Goal: Information Seeking & Learning: Learn about a topic

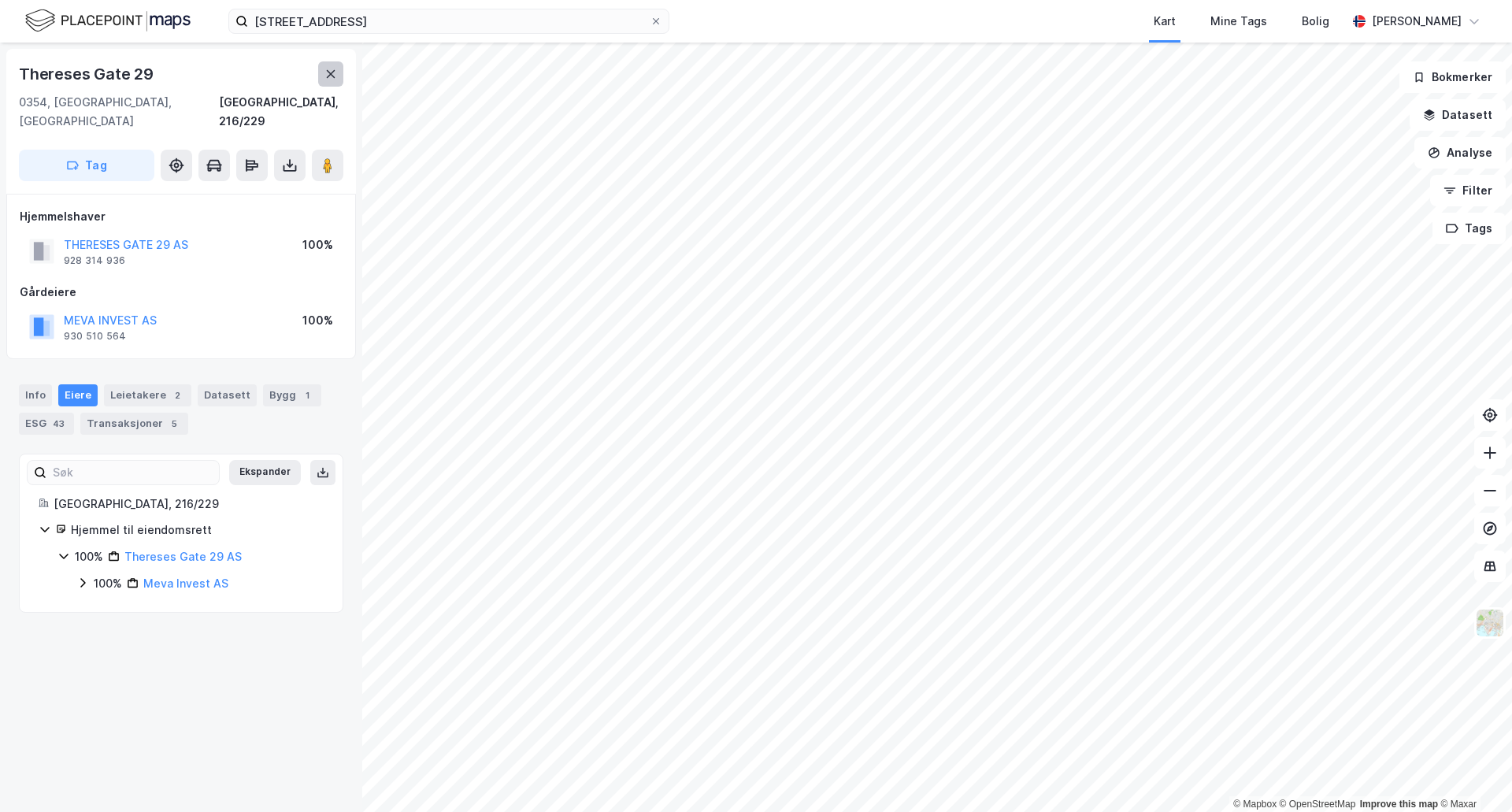
click at [333, 72] on icon at bounding box center [331, 73] width 8 height 8
click at [30, 384] on div "Info" at bounding box center [36, 395] width 33 height 22
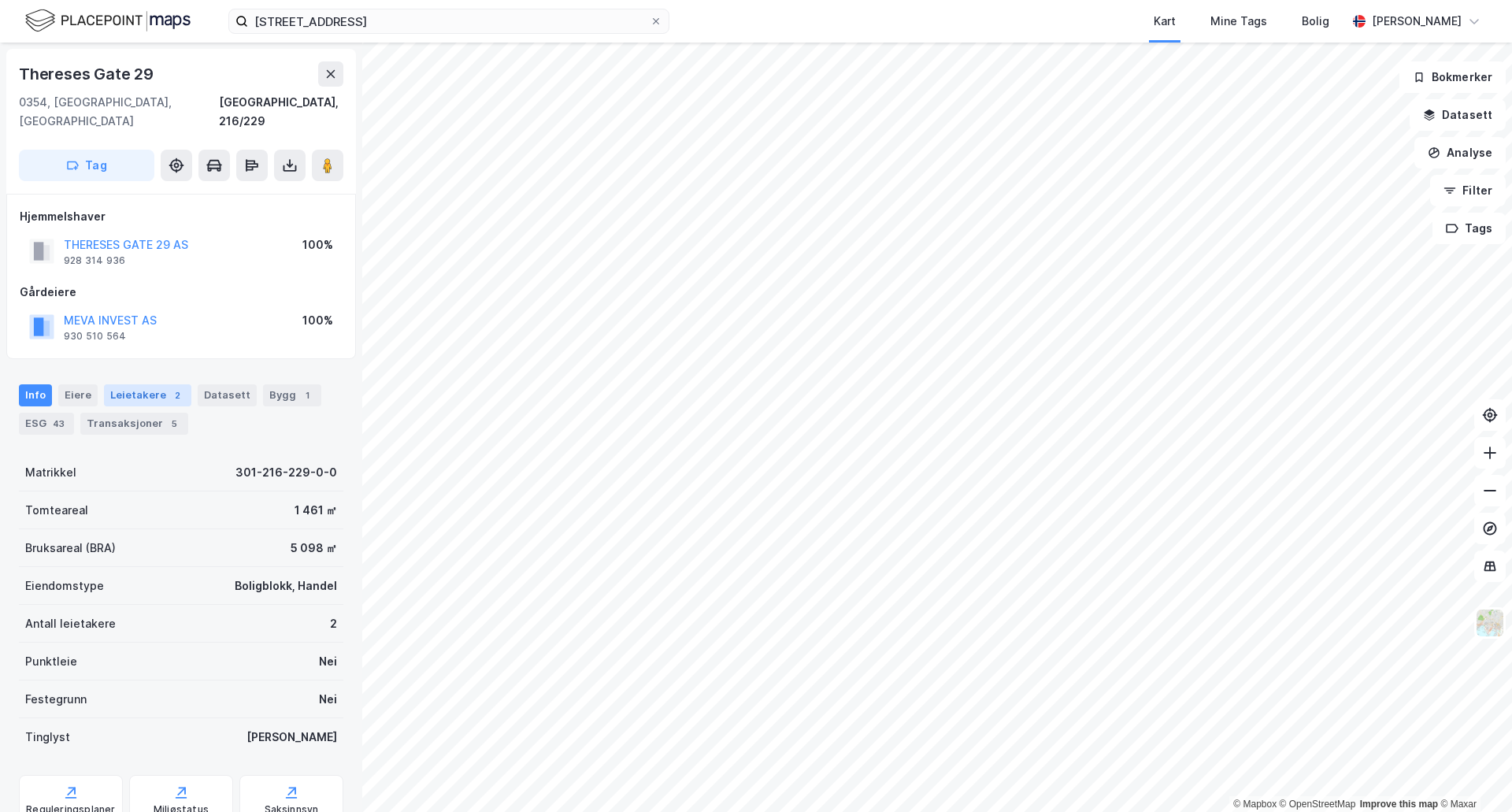
click at [138, 384] on div "Leietakere 2" at bounding box center [148, 395] width 88 height 22
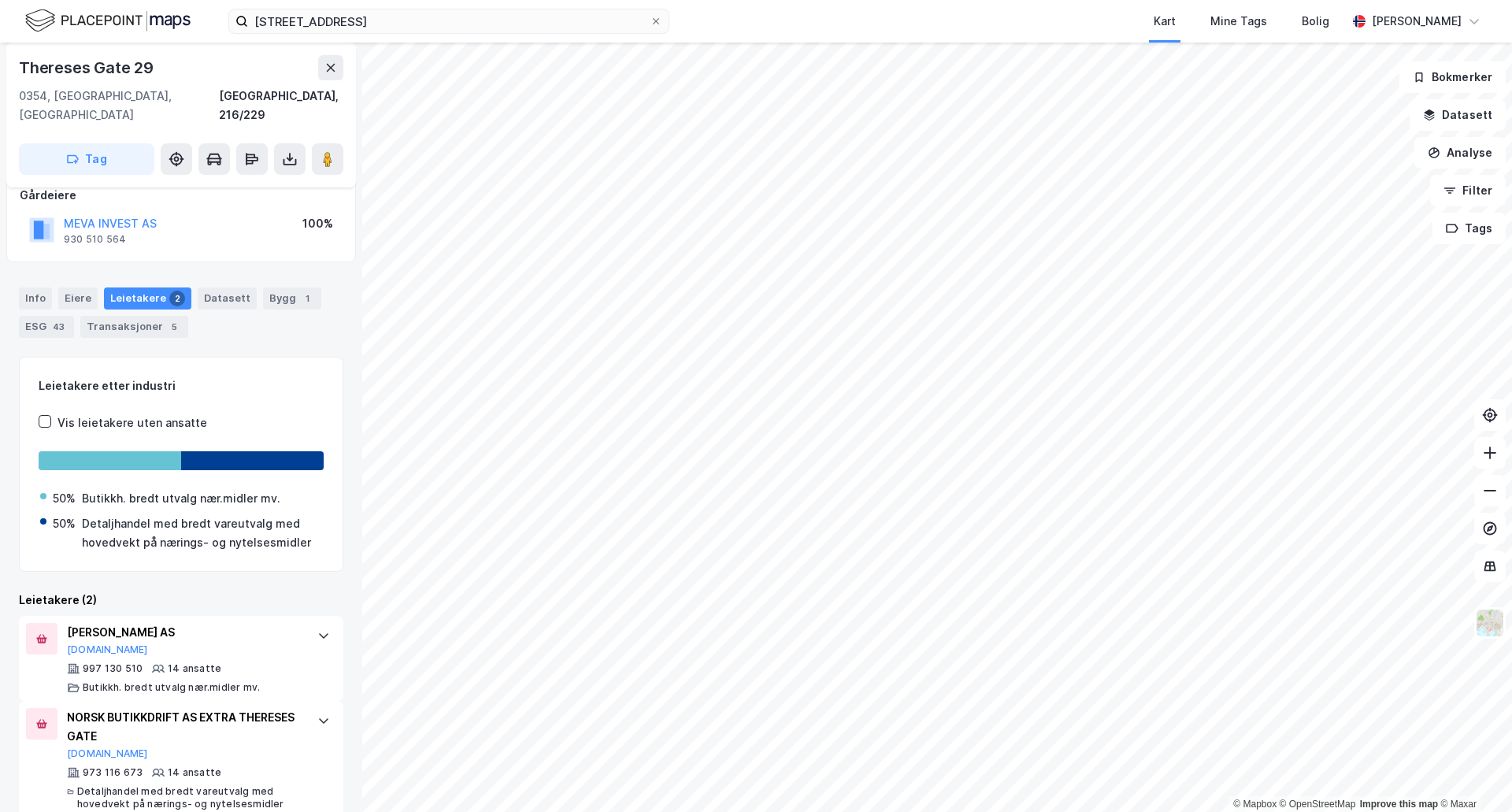
scroll to position [103, 0]
